Goal: Communication & Community: Answer question/provide support

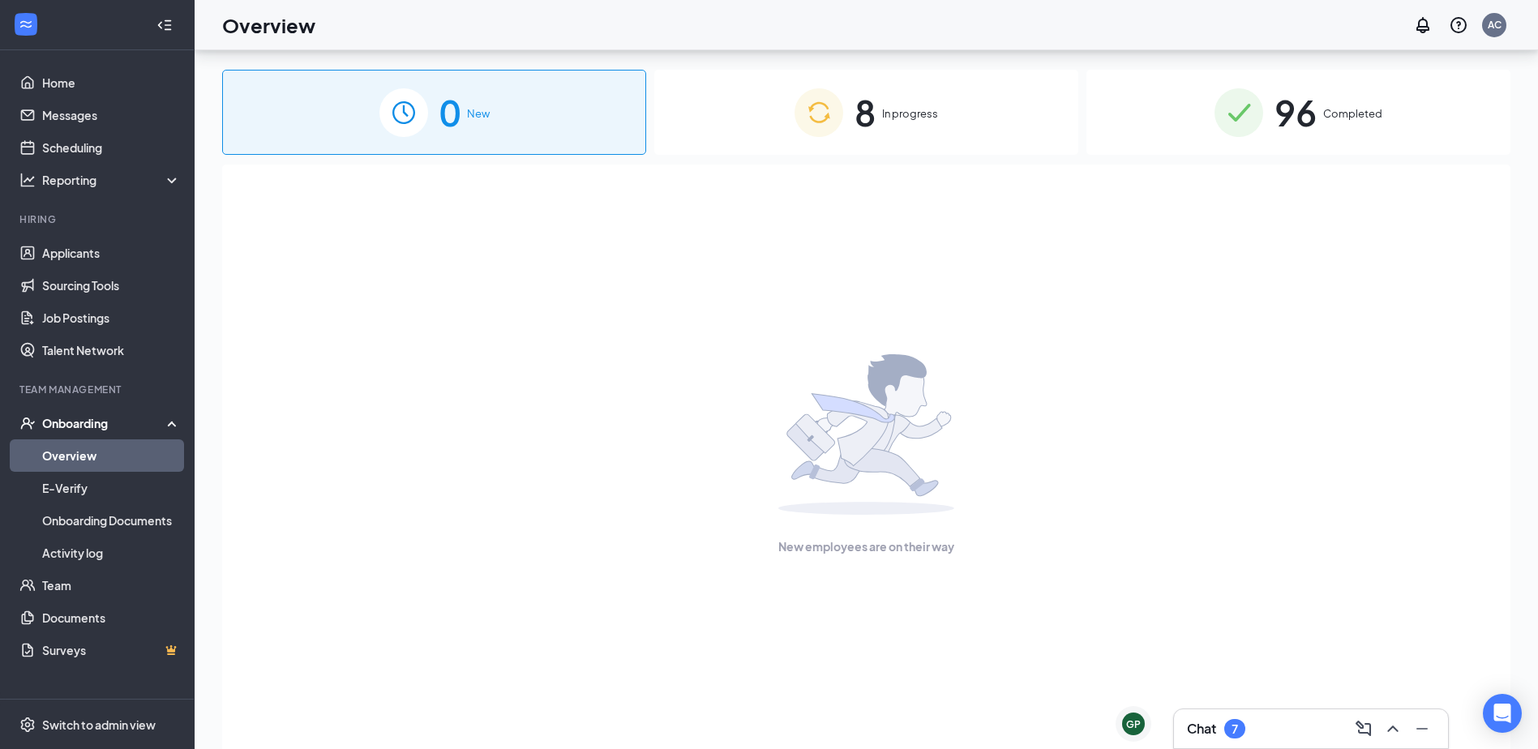
click at [1242, 743] on div "Chat 7" at bounding box center [1311, 728] width 274 height 39
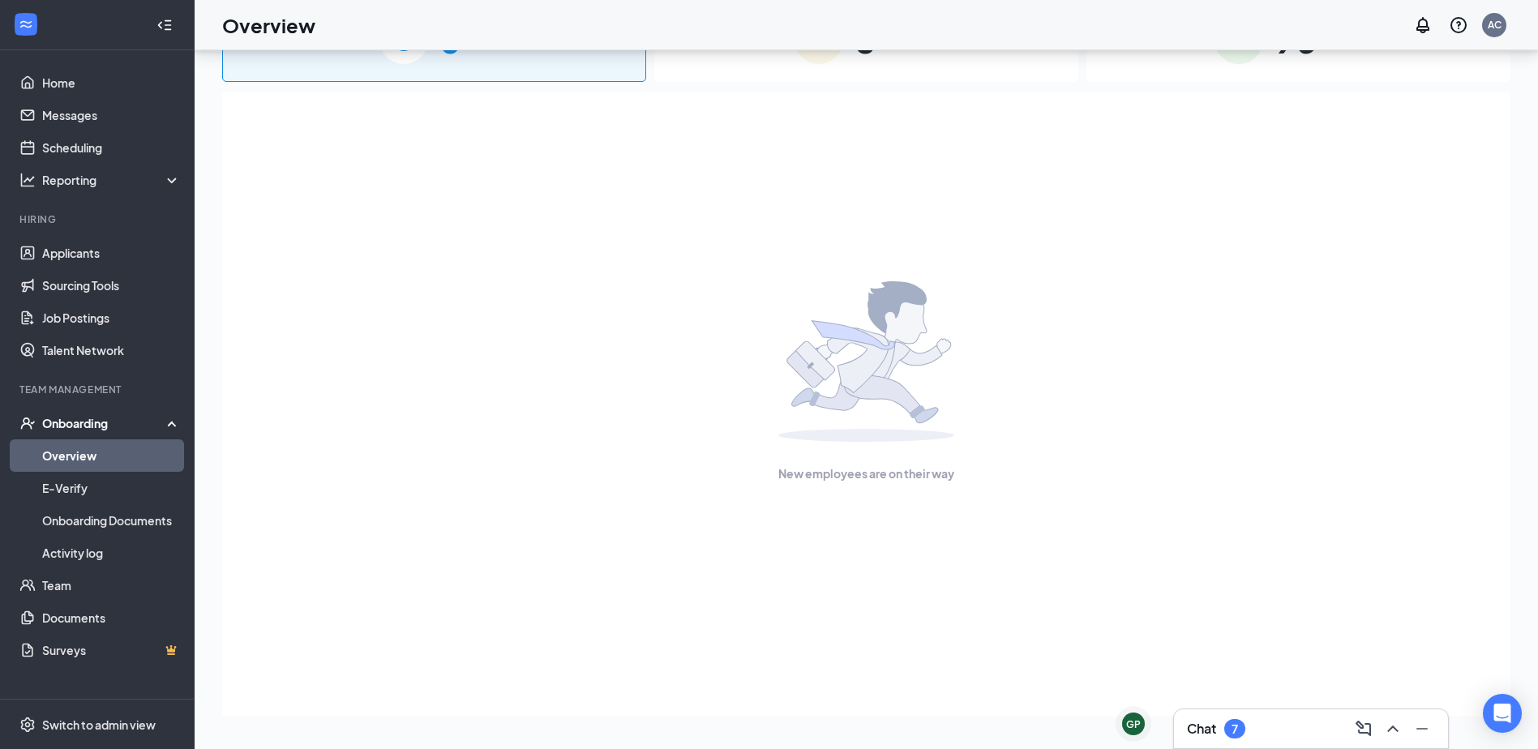
scroll to position [73, 0]
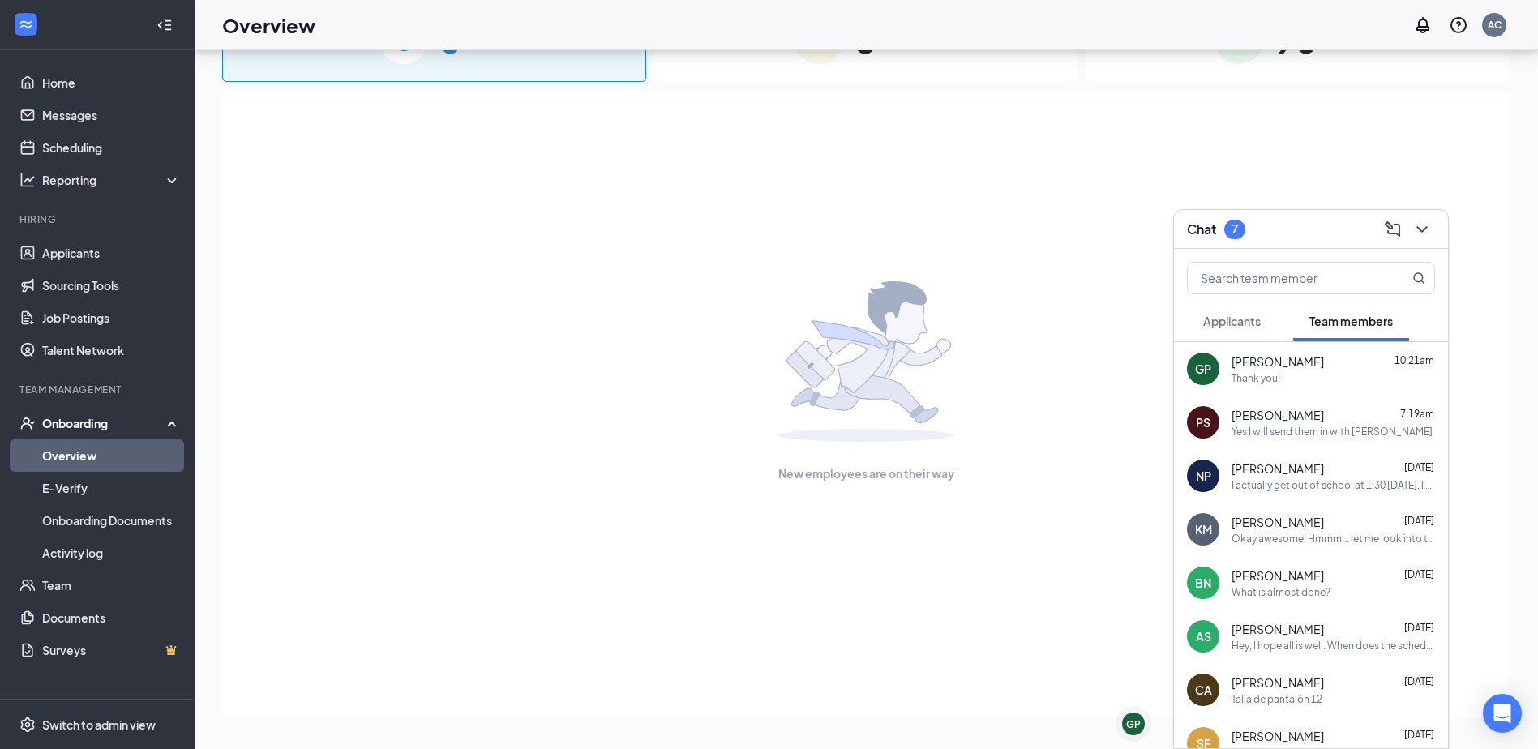
click at [1434, 238] on div at bounding box center [1420, 229] width 29 height 26
click at [1141, 729] on div "GP" at bounding box center [1133, 724] width 23 height 23
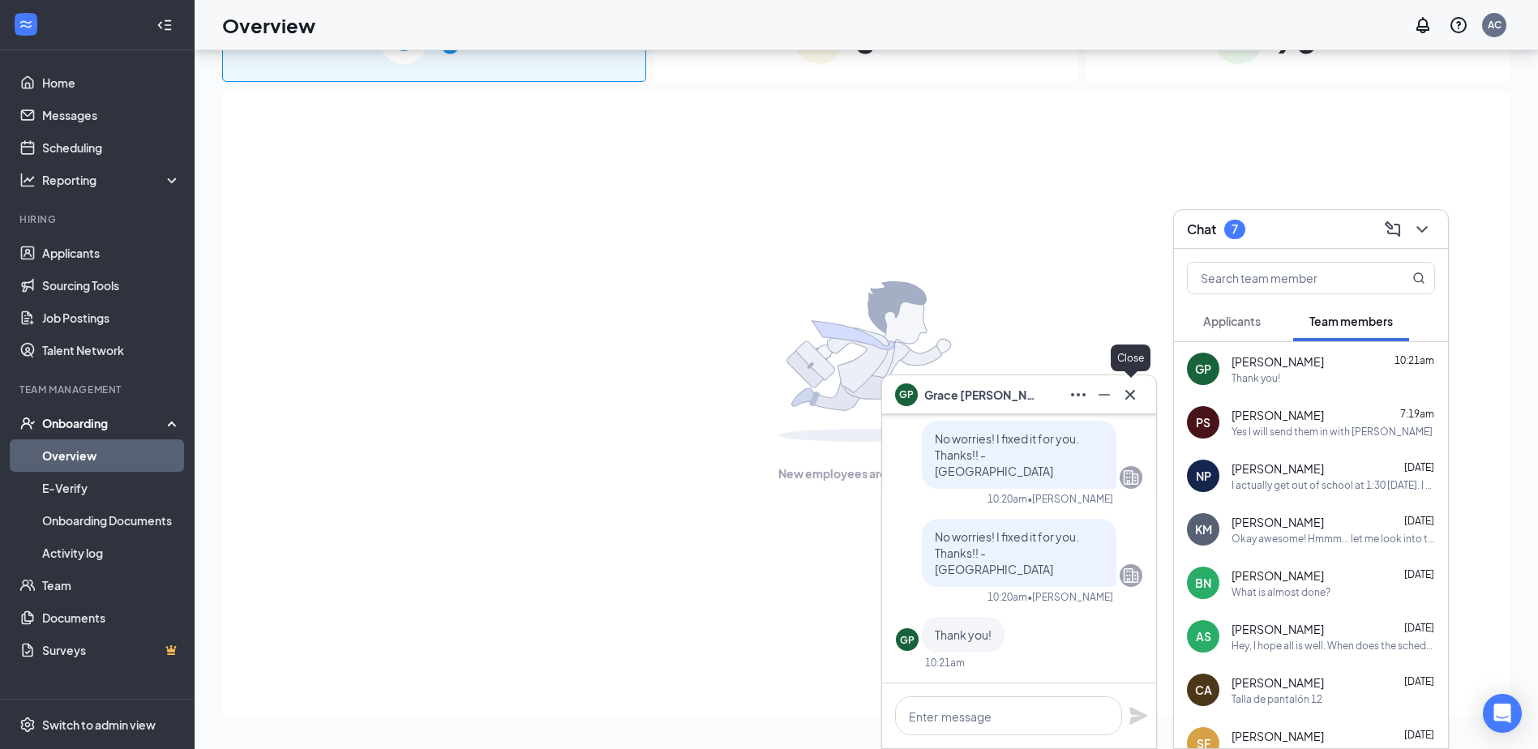
click at [1130, 391] on icon "Cross" at bounding box center [1130, 394] width 19 height 19
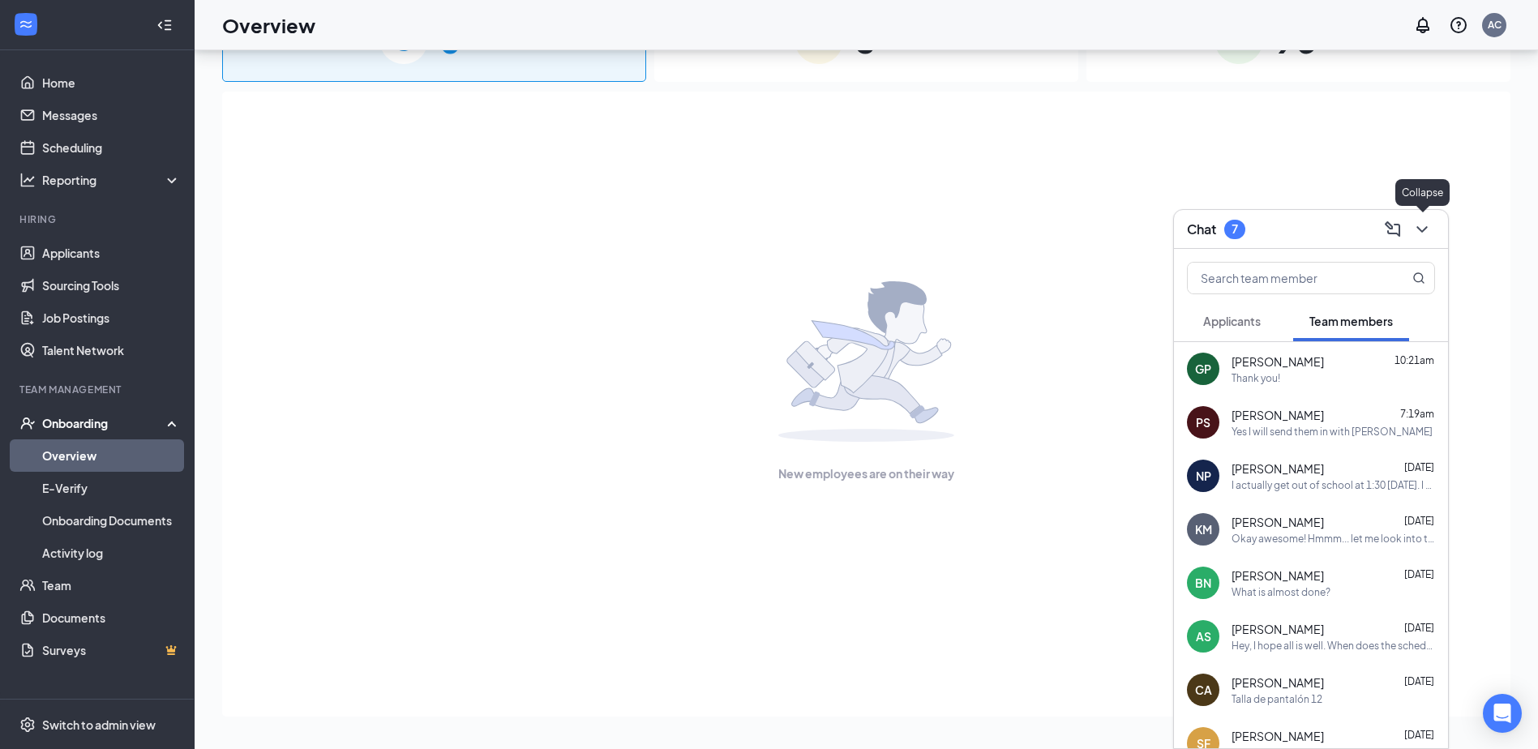
click at [1423, 226] on icon "ChevronDown" at bounding box center [1421, 229] width 19 height 19
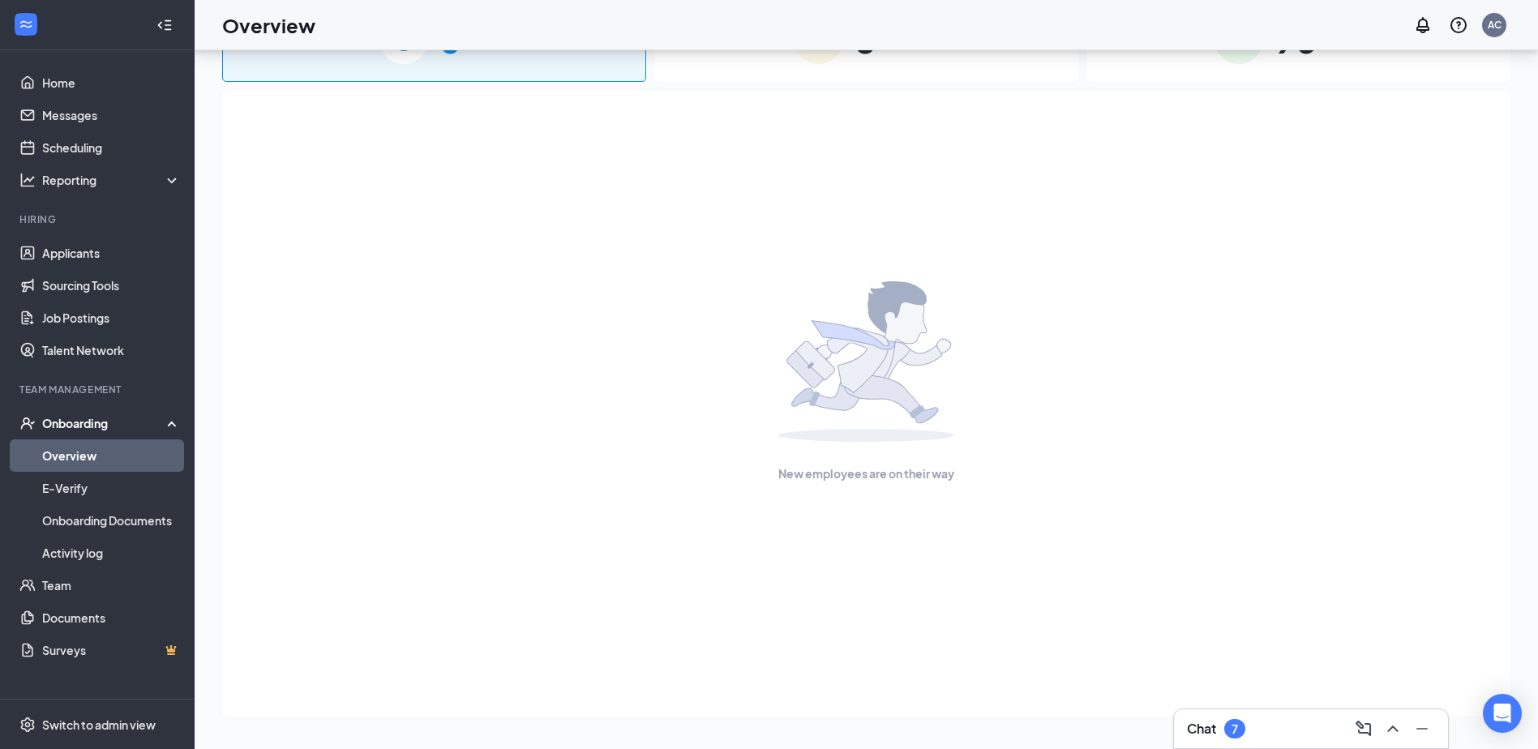
click at [1284, 745] on div "Chat 7" at bounding box center [1311, 728] width 274 height 39
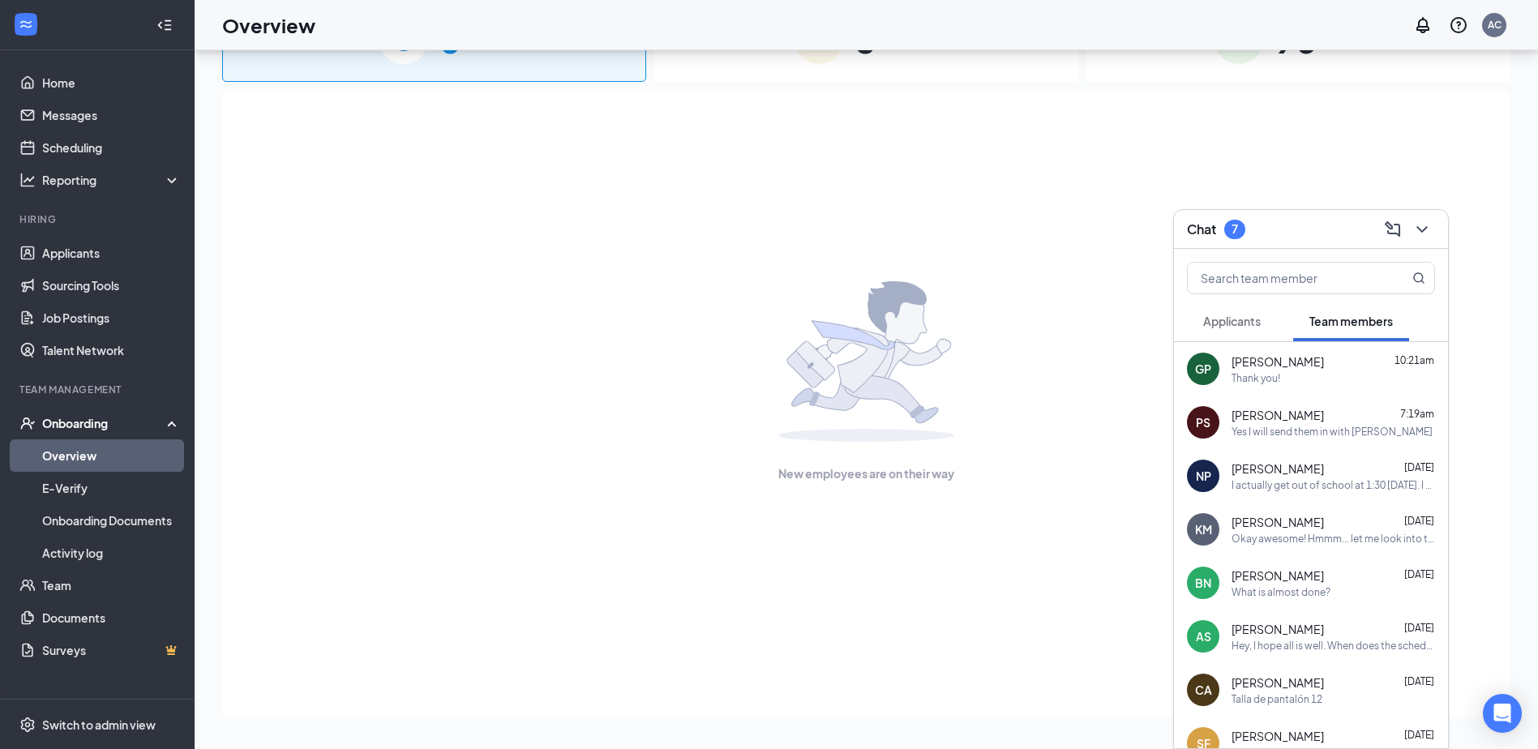
click at [1258, 418] on span "[PERSON_NAME]" at bounding box center [1278, 415] width 92 height 16
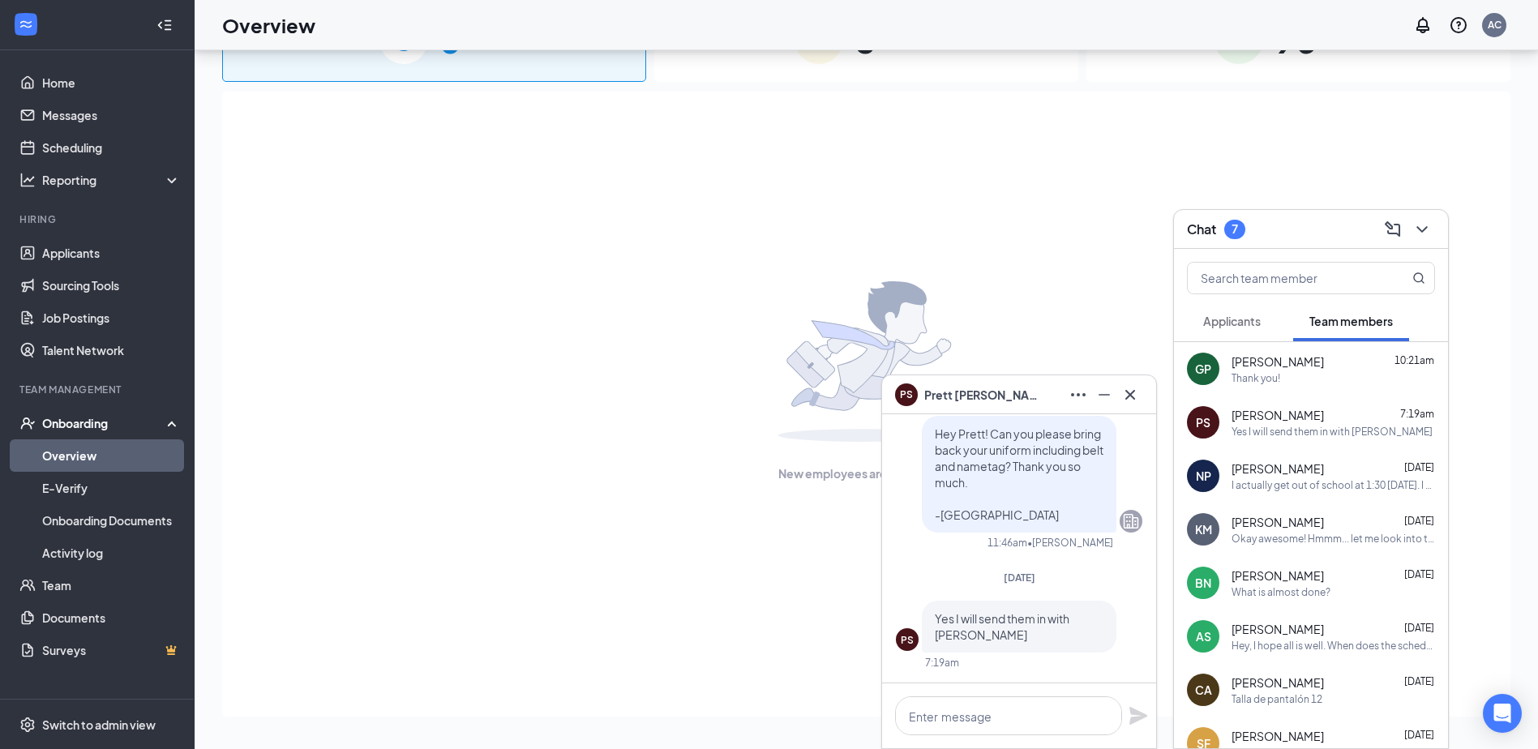
click at [1009, 690] on div at bounding box center [1019, 716] width 274 height 65
click at [1018, 715] on textarea at bounding box center [1008, 716] width 227 height 39
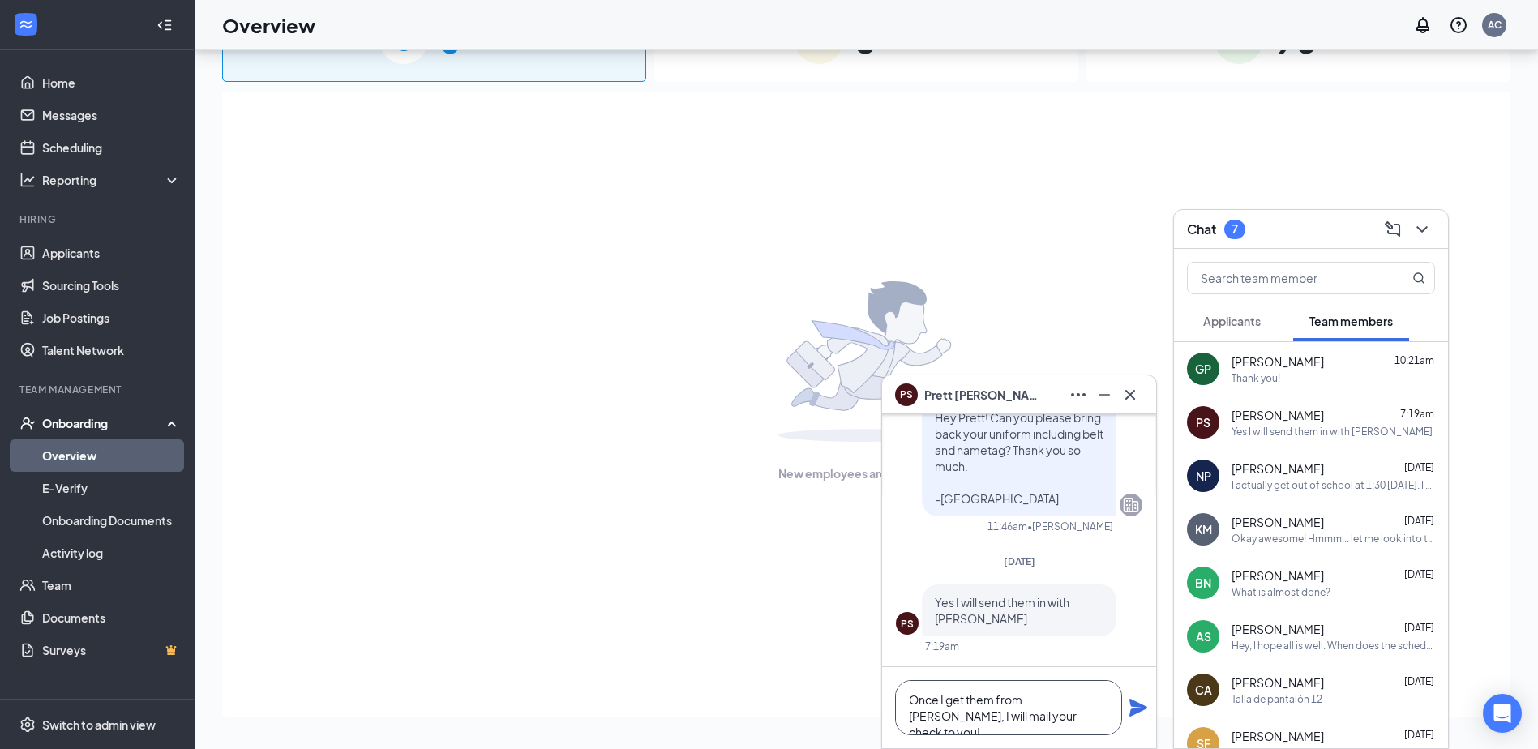
type textarea "Once I get them from [PERSON_NAME], I will mail your check to you!"
click at [1140, 705] on icon "Plane" at bounding box center [1139, 708] width 18 height 18
